Goal: Task Accomplishment & Management: Complete application form

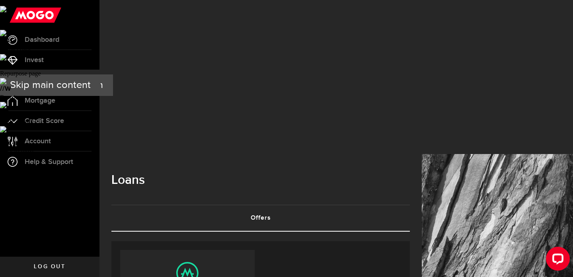
scroll to position [117, 0]
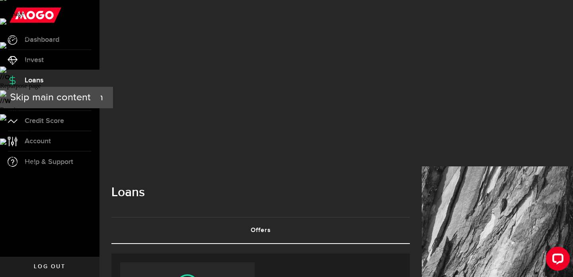
scroll to position [106, 0]
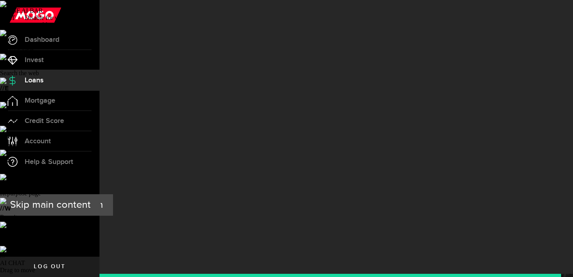
type input "6475485223"
radio input "true"
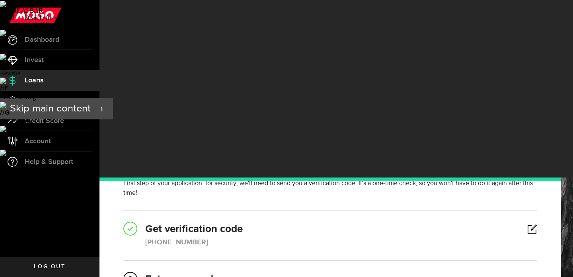
type input "04287"
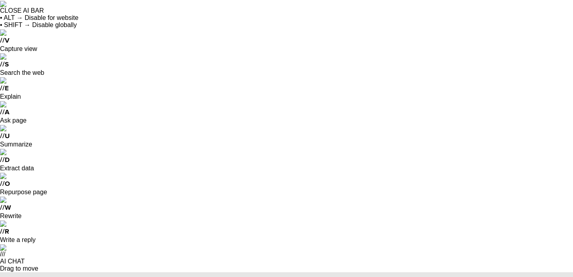
select select
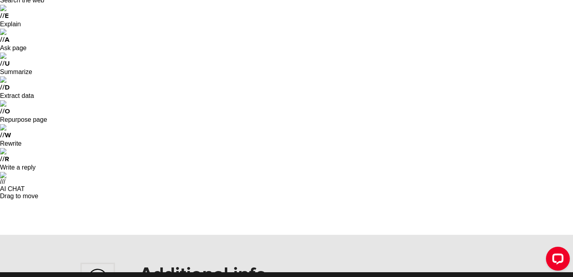
scroll to position [75, 0]
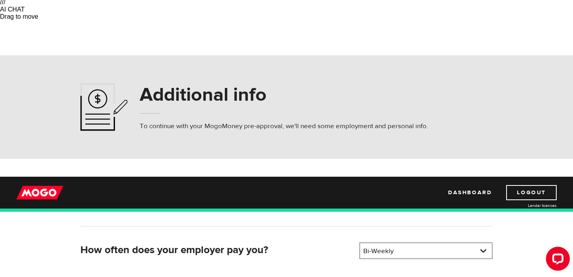
scroll to position [157, 0]
type input "North York General Hospital"
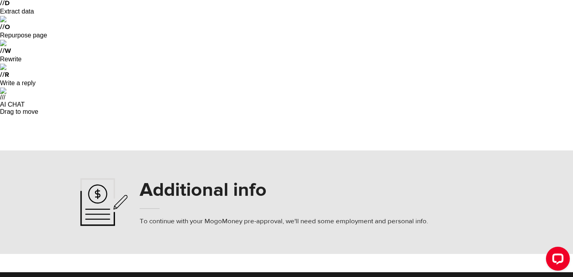
scroll to position [5717, 0]
select select "235"
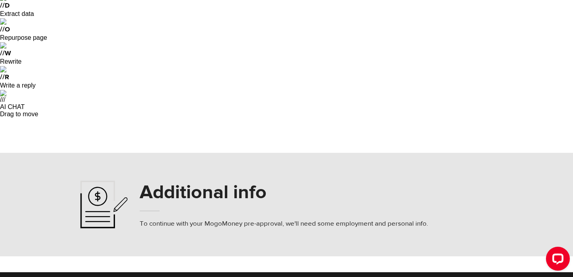
scroll to position [211, 0]
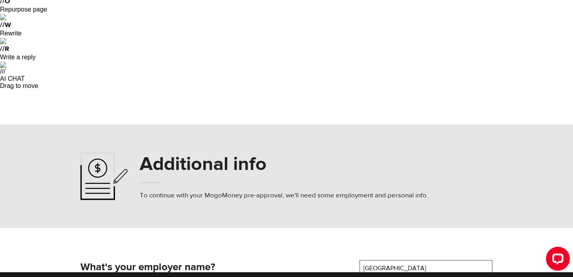
scroll to position [179, 0]
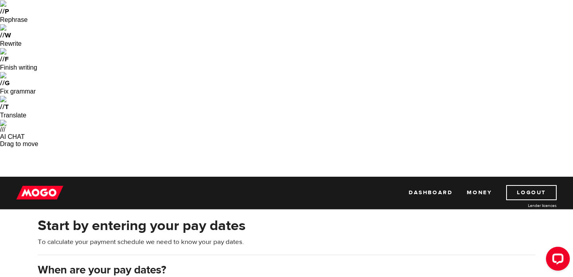
scroll to position [30, 0]
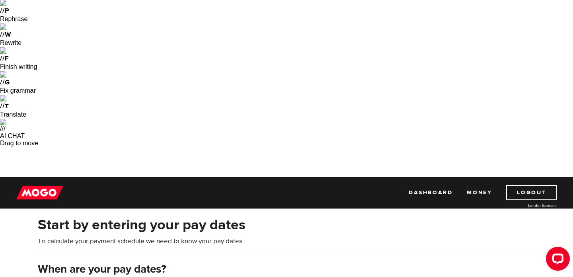
type input "2025/09/04"
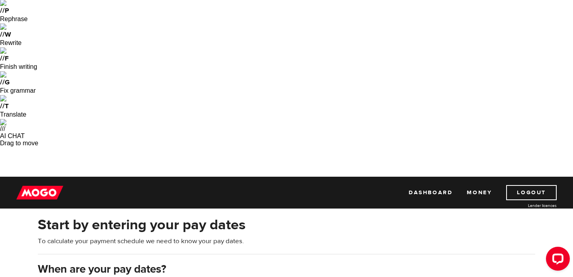
type input "2025/09/18"
type input "2025/10/2"
type input "2025/10/16"
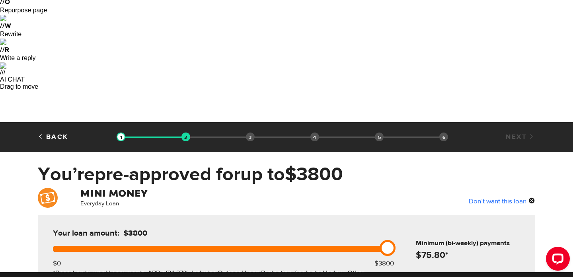
scroll to position [180, 0]
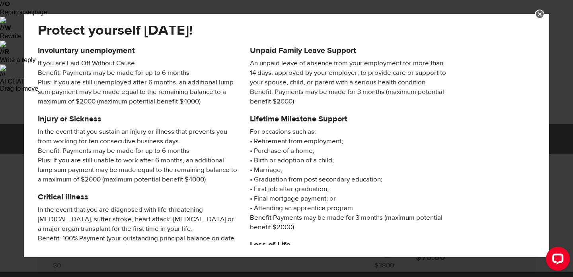
scroll to position [0, 0]
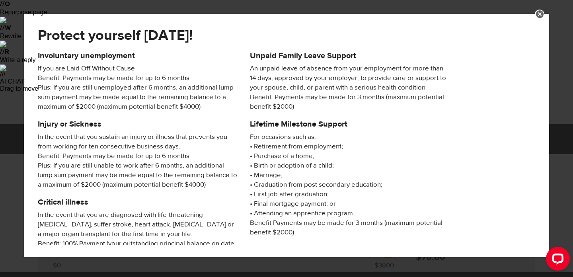
click at [541, 14] on link at bounding box center [539, 15] width 10 height 10
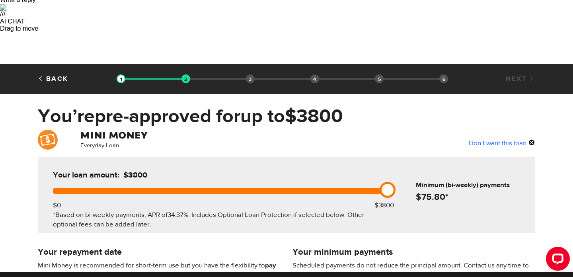
scroll to position [252, 0]
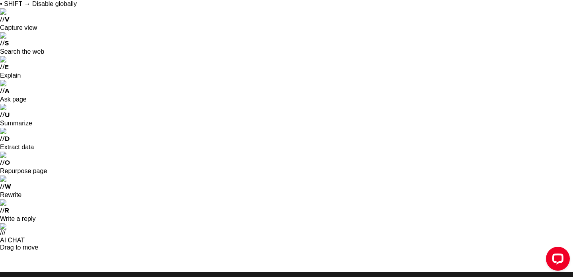
scroll to position [23, 0]
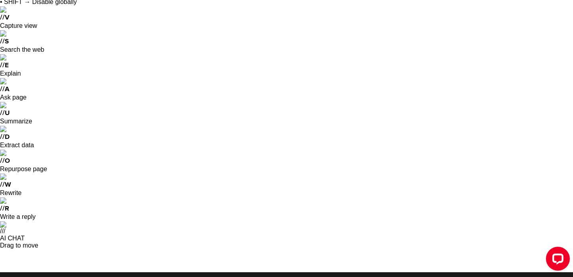
radio input "true"
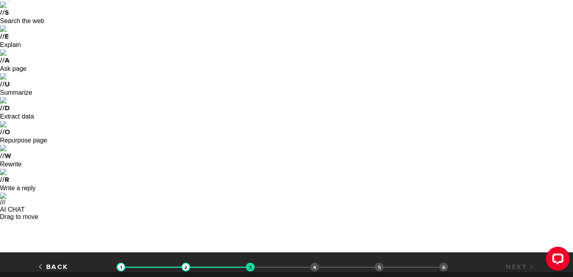
radio input "true"
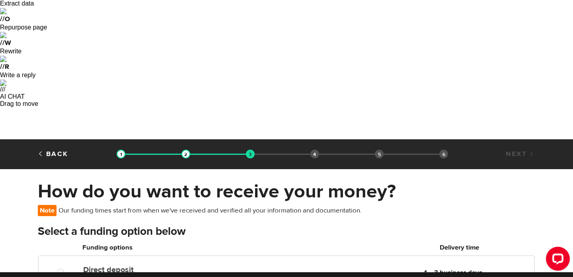
scroll to position [166, 0]
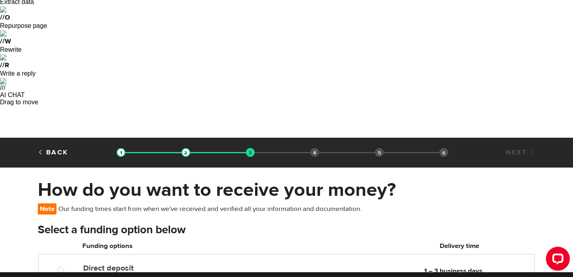
checkbox input "false"
radio input "false"
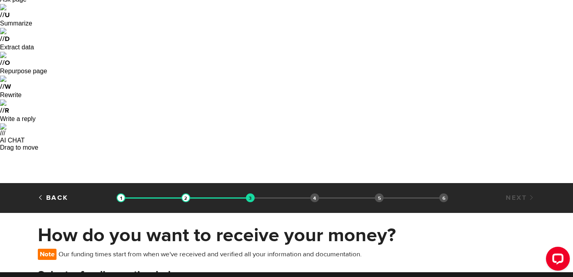
scroll to position [125, 0]
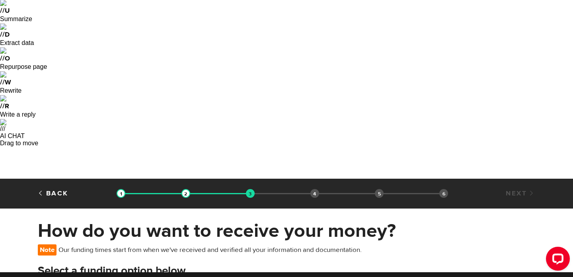
checkbox input "true"
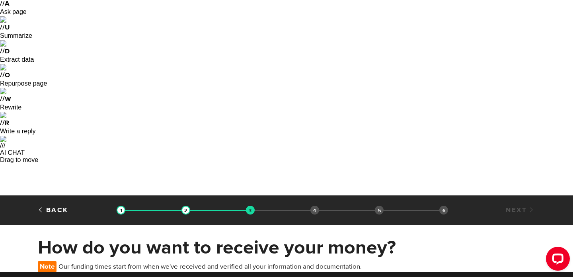
scroll to position [126, 0]
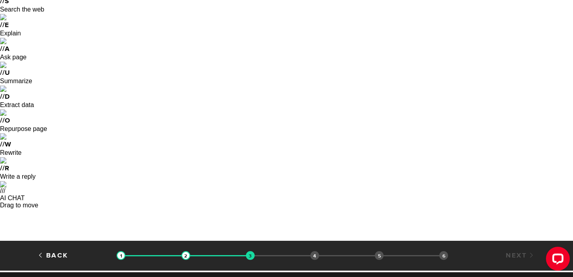
scroll to position [58, 0]
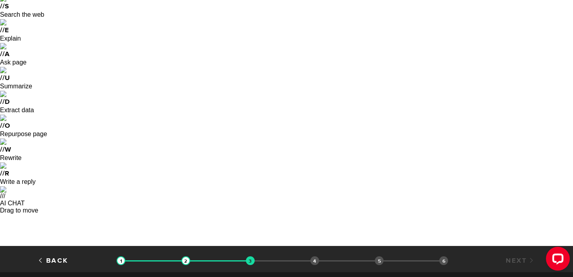
radio input "true"
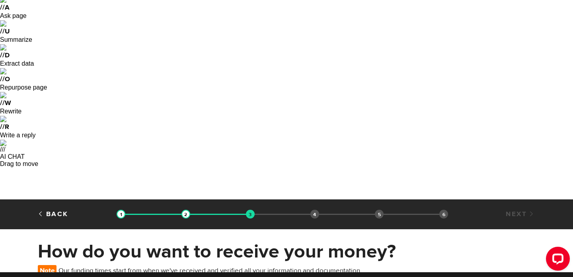
scroll to position [117, 0]
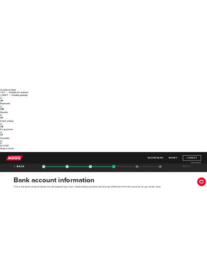
scroll to position [6, 0]
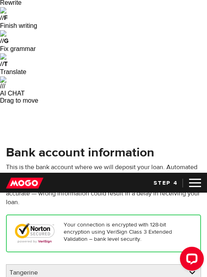
scroll to position [77, 0]
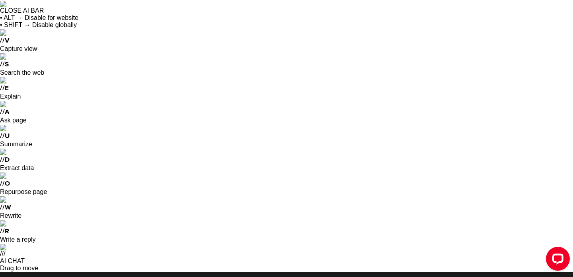
scroll to position [25, 0]
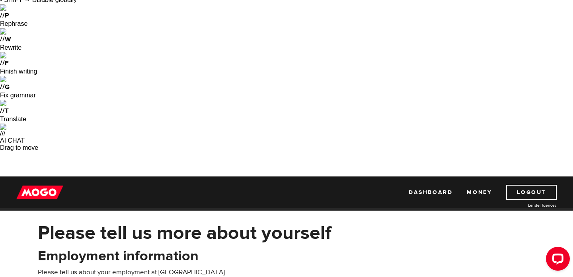
type input "d"
type input "Clinical Nurse Extern"
type input "4001 Leslie St"
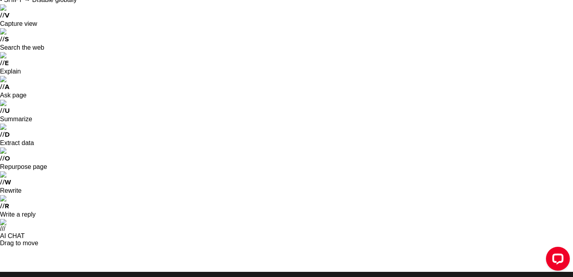
paste input "M2K 1E1"
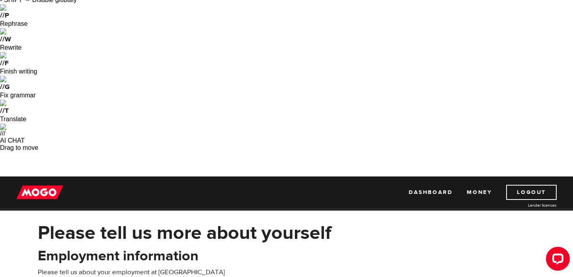
type input "M2K 1E1"
type input "[PHONE_NUMBER]"
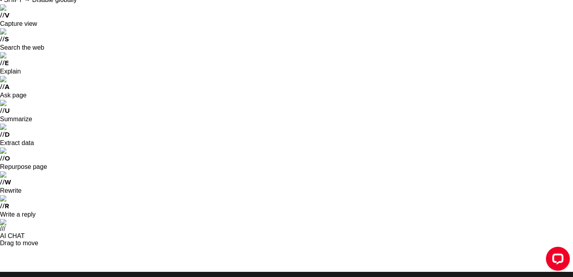
scroll to position [27, 0]
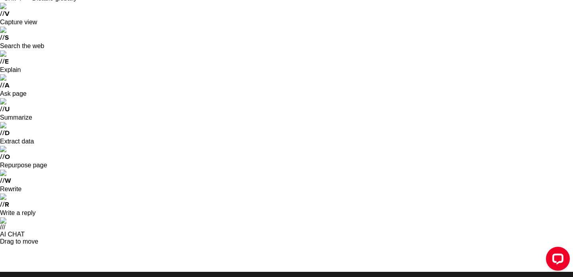
select select "ON"
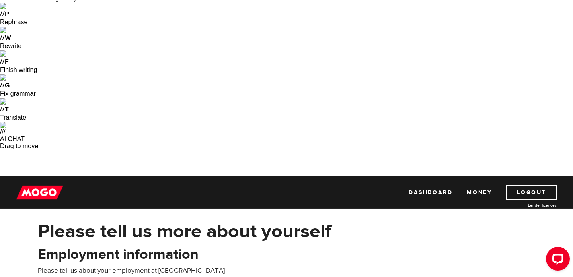
type input "Toronto"
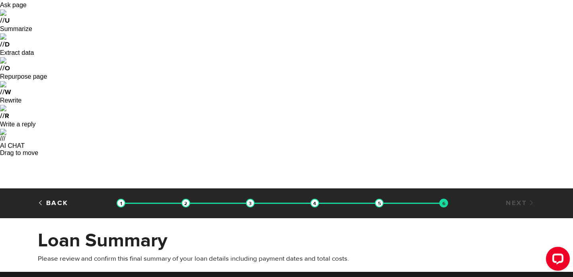
scroll to position [113, 0]
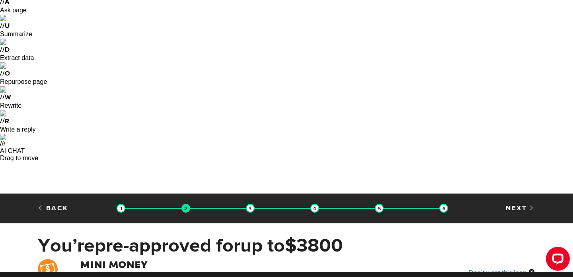
scroll to position [128, 0]
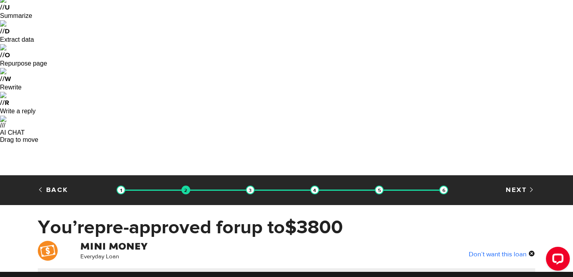
checkbox input "false"
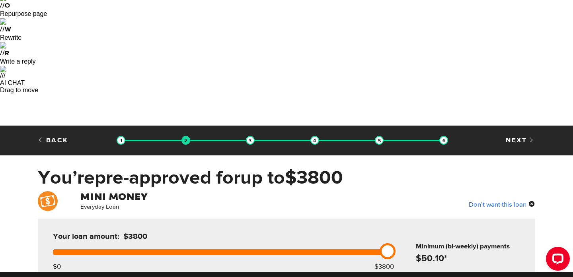
scroll to position [185, 0]
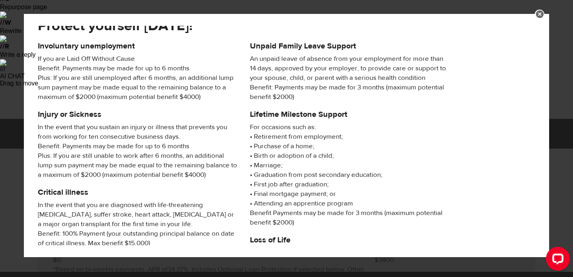
scroll to position [0, 0]
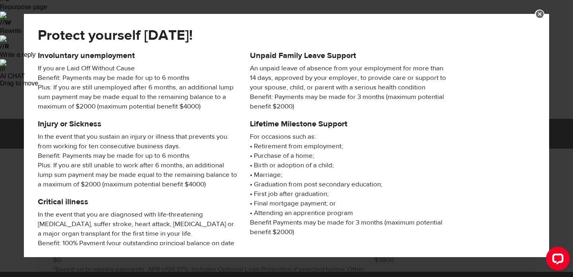
click at [540, 14] on link at bounding box center [539, 15] width 10 height 10
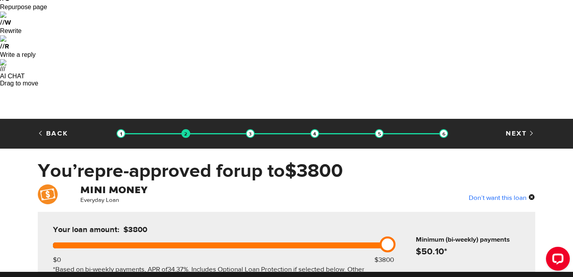
scroll to position [235, 0]
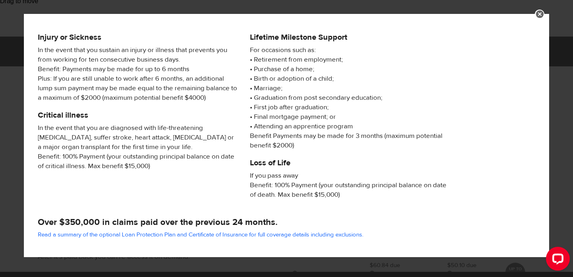
scroll to position [153, 0]
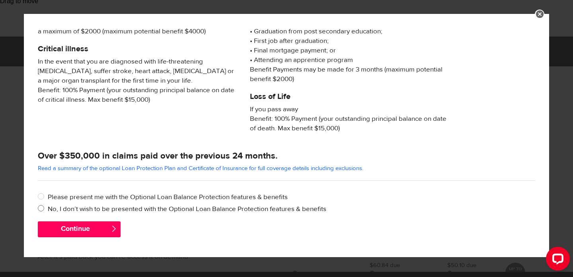
click at [101, 208] on label "No, I don’t wish to be presented with the Optional Loan Balance Protection feat…" at bounding box center [291, 209] width 487 height 10
click at [48, 208] on input "No, I don’t wish to be presented with the Optional Loan Balance Protection feat…" at bounding box center [43, 209] width 10 height 10
radio input "true"
click at [98, 225] on button "Continue" at bounding box center [79, 229] width 83 height 16
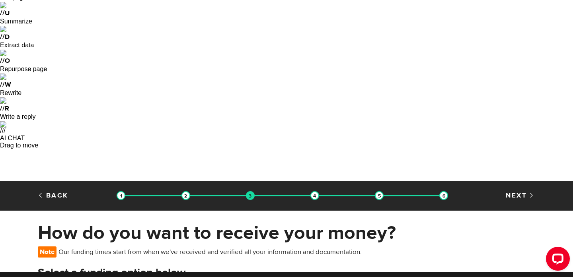
scroll to position [124, 0]
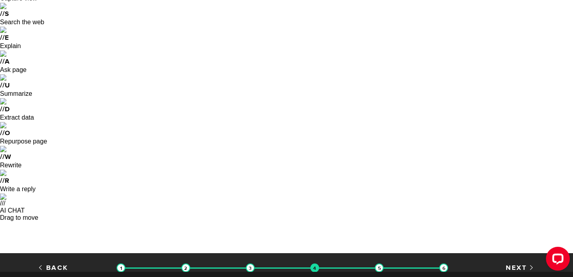
scroll to position [53, 0]
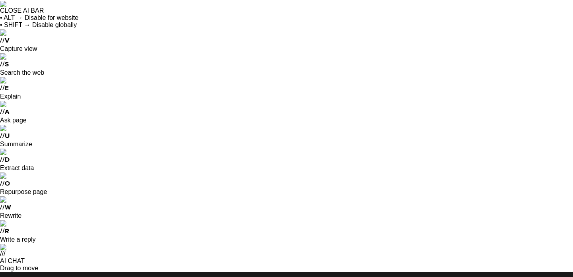
type input "[PHONE_NUMBER]"
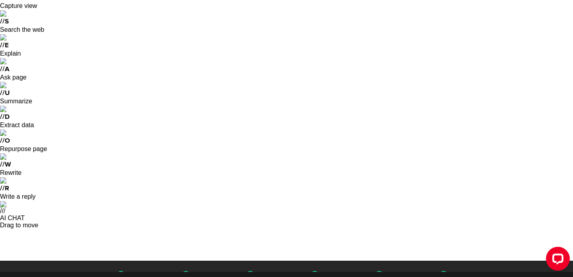
scroll to position [79, 0]
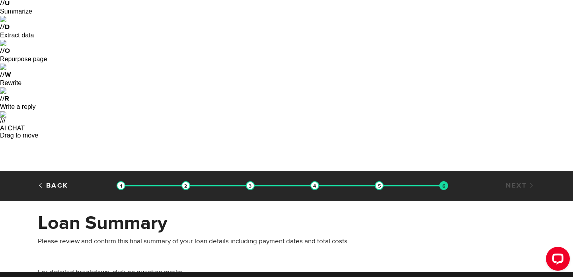
scroll to position [133, 0]
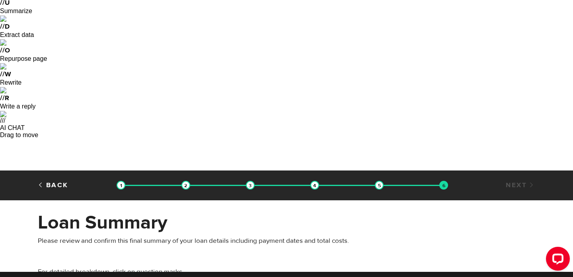
checkbox input "true"
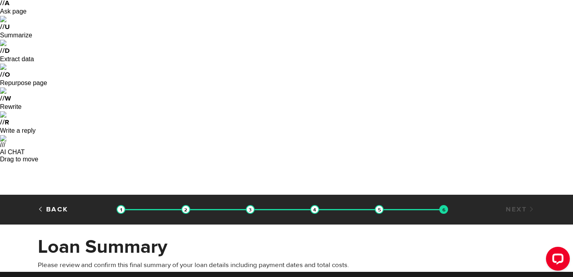
scroll to position [192, 0]
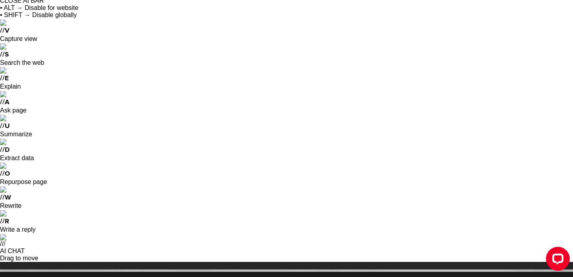
scroll to position [12, 0]
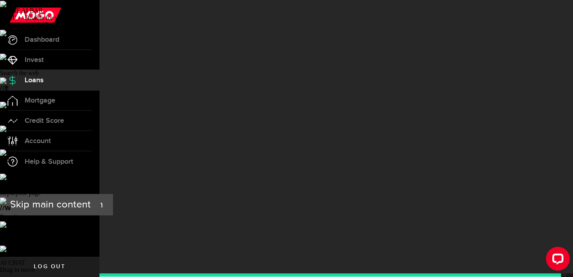
scroll to position [36, 0]
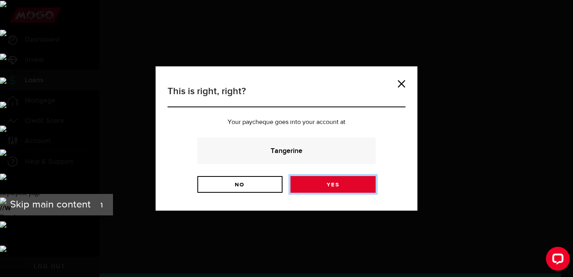
click at [310, 187] on link "Yes" at bounding box center [332, 184] width 85 height 17
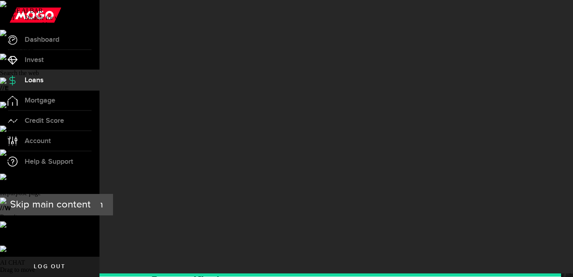
scroll to position [20, 0]
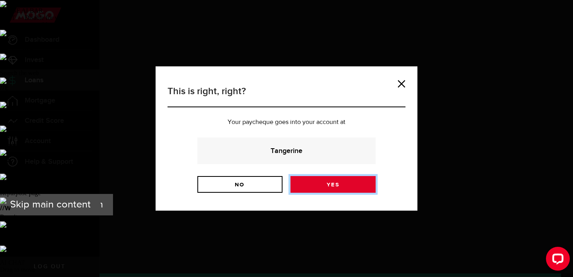
click at [311, 185] on link "Yes" at bounding box center [332, 184] width 85 height 17
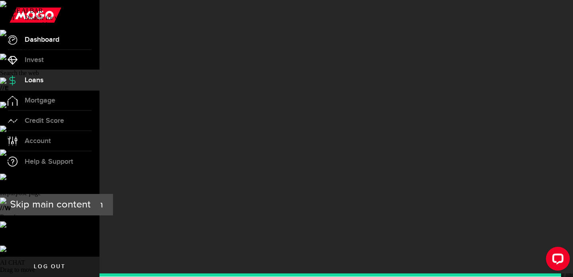
click at [63, 45] on link "Dashboard" at bounding box center [49, 40] width 99 height 20
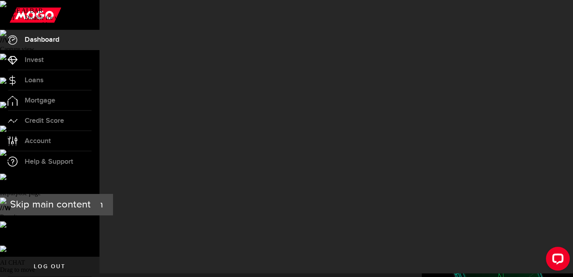
scroll to position [27, 0]
click at [59, 75] on link "Loans" at bounding box center [49, 80] width 99 height 20
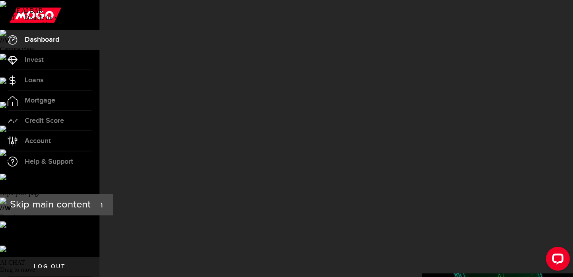
scroll to position [194, 0]
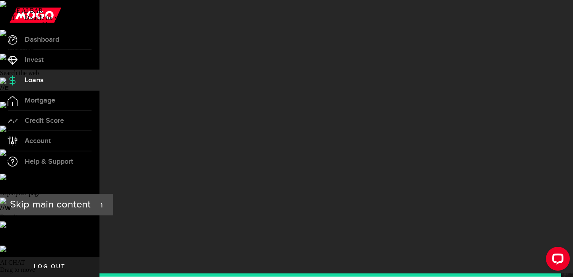
scroll to position [36, 0]
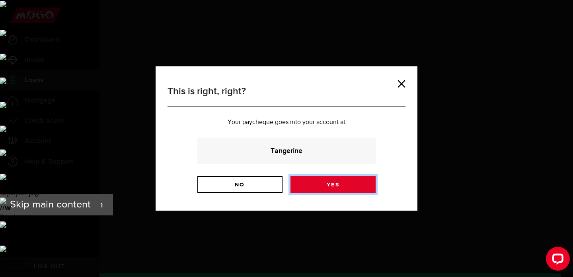
click at [307, 183] on link "Yes" at bounding box center [332, 184] width 85 height 17
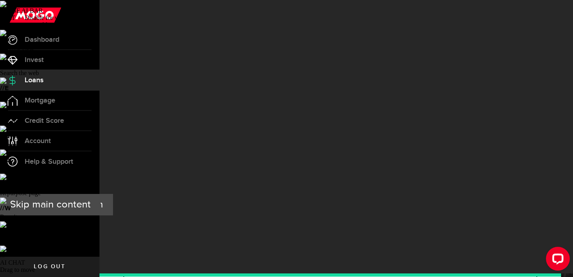
select select "10"
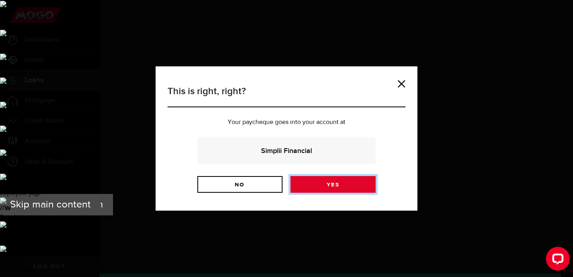
click at [312, 181] on link "Yes" at bounding box center [332, 184] width 85 height 17
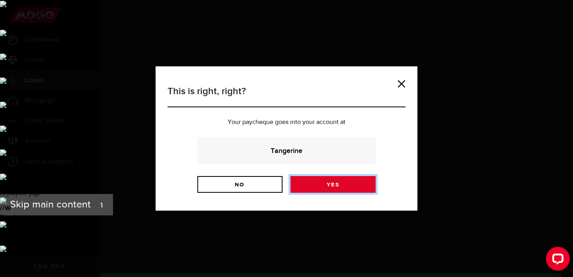
click at [305, 183] on link "Yes" at bounding box center [332, 184] width 85 height 17
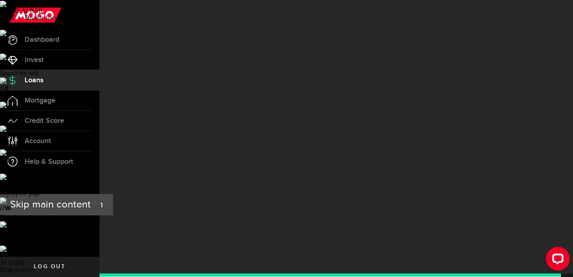
scroll to position [41, 0]
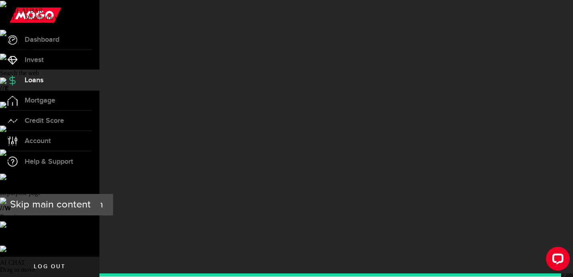
scroll to position [50, 0]
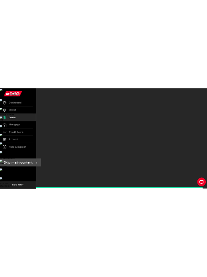
scroll to position [43, 0]
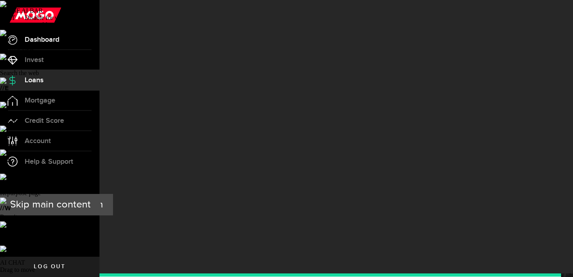
click at [54, 39] on span "Dashboard" at bounding box center [42, 39] width 35 height 7
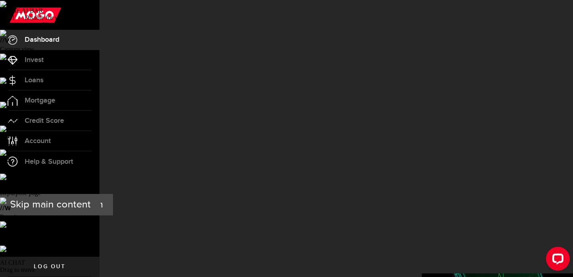
scroll to position [248, 0]
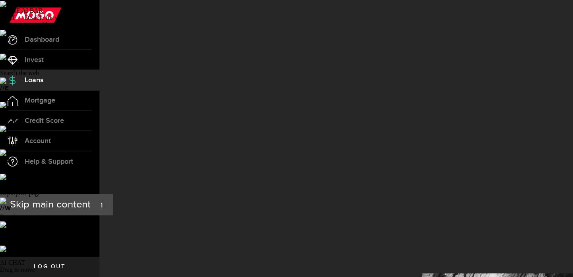
scroll to position [11, 0]
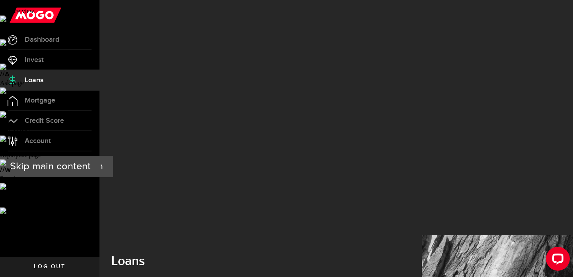
scroll to position [52, 0]
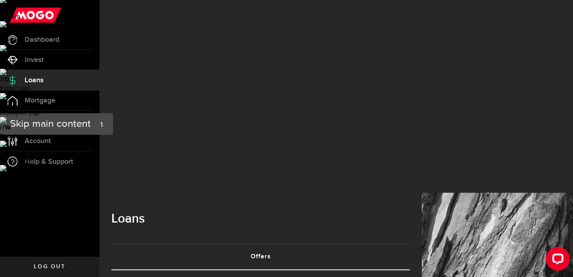
scroll to position [81, 0]
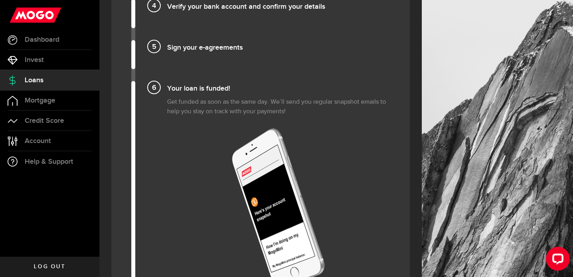
scroll to position [1154, 0]
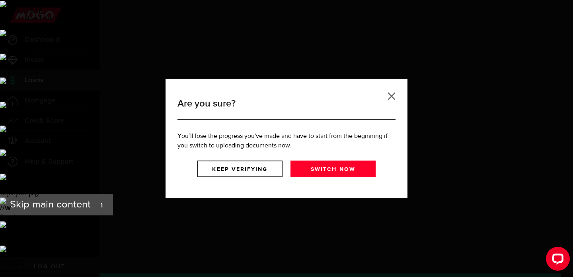
click at [388, 96] on link at bounding box center [391, 96] width 8 height 8
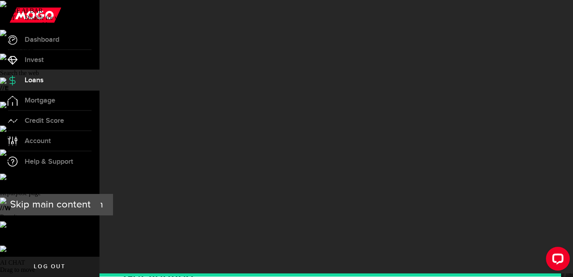
scroll to position [23, 0]
click at [512, 271] on link "Cancel" at bounding box center [524, 278] width 26 height 14
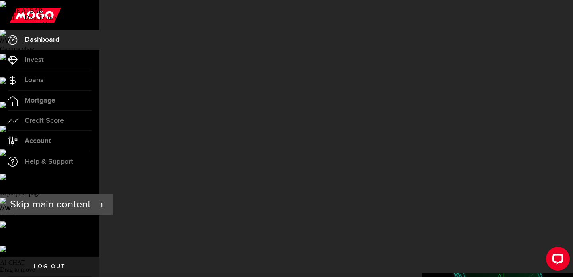
scroll to position [330, 0]
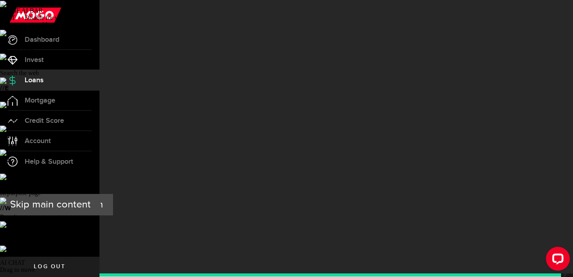
scroll to position [44, 0]
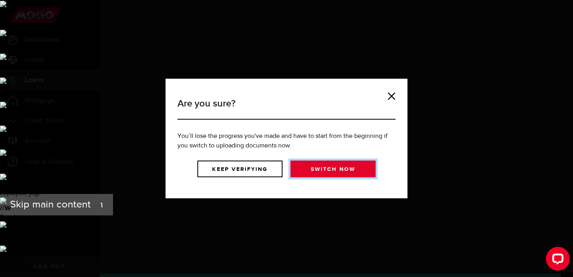
click at [298, 169] on link "Switch now" at bounding box center [332, 169] width 85 height 17
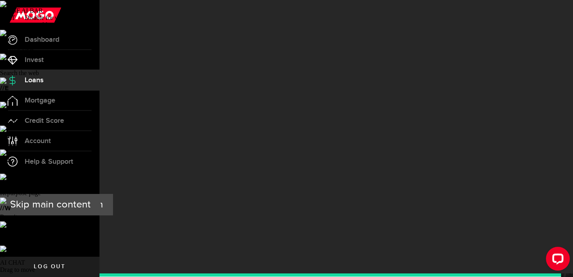
scroll to position [50, 0]
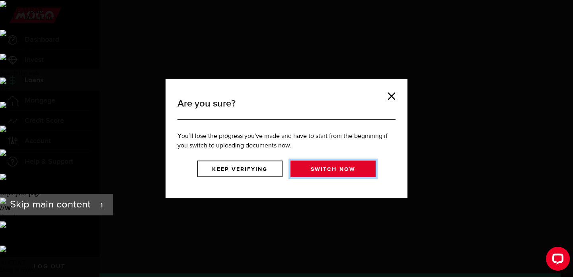
click at [302, 170] on link "Switch now" at bounding box center [332, 169] width 85 height 17
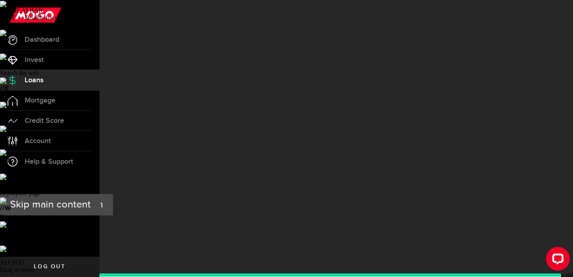
scroll to position [32, 0]
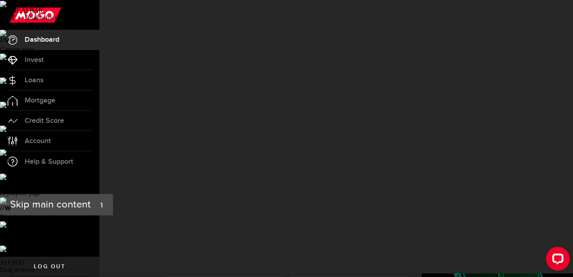
scroll to position [265, 0]
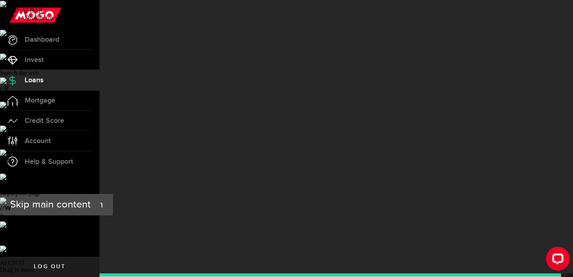
scroll to position [50, 0]
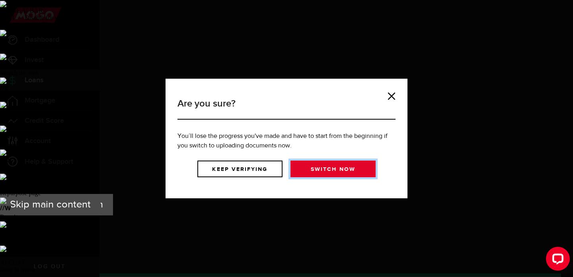
click at [327, 165] on link "Switch now" at bounding box center [332, 169] width 85 height 17
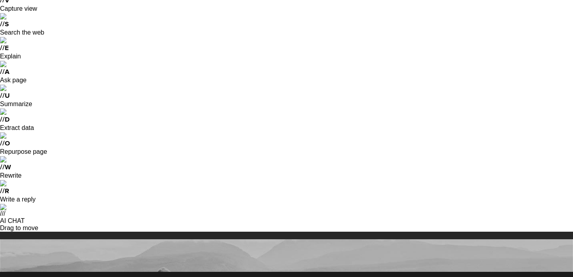
scroll to position [146, 0]
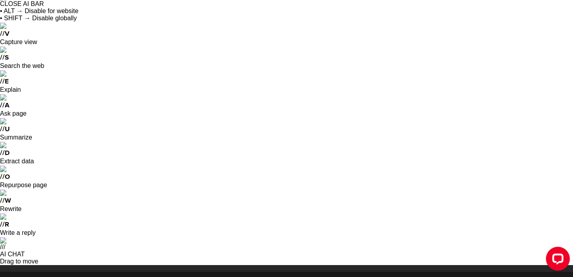
scroll to position [2, 0]
